Goal: Task Accomplishment & Management: Manage account settings

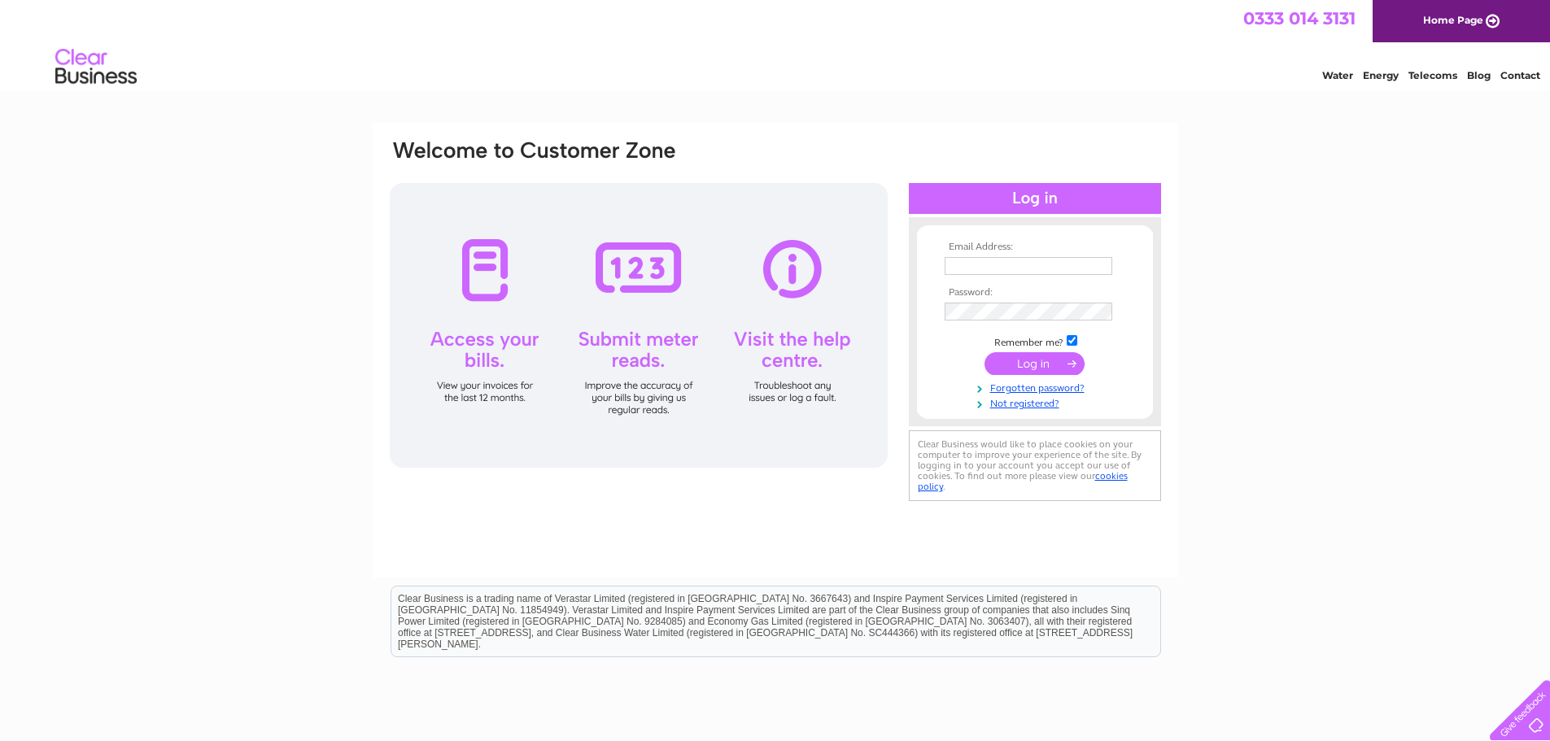
type input "hulleyltd@yahoo.co.uk"
click at [1028, 360] on input "submit" at bounding box center [1034, 363] width 100 height 23
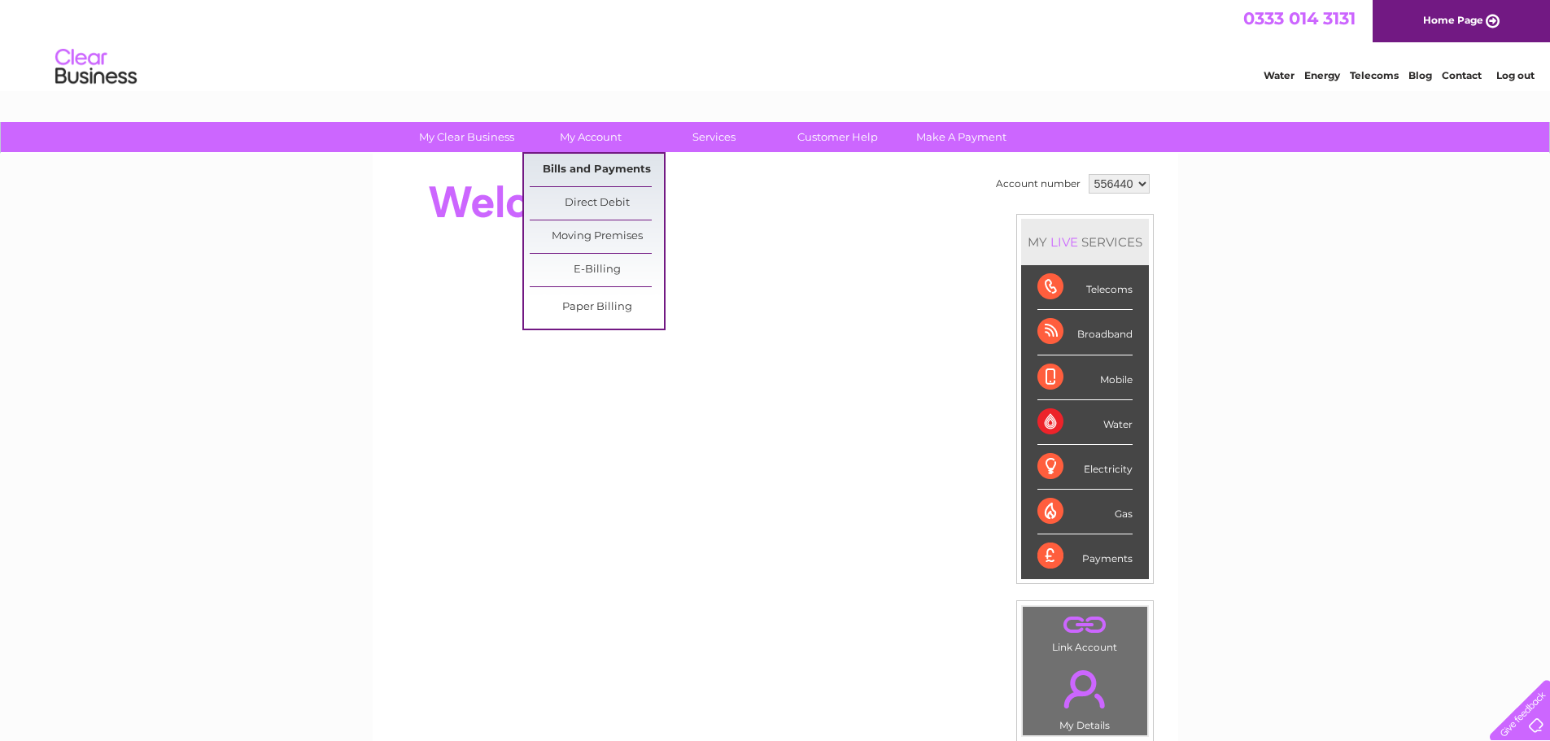
click at [596, 164] on link "Bills and Payments" at bounding box center [597, 170] width 134 height 33
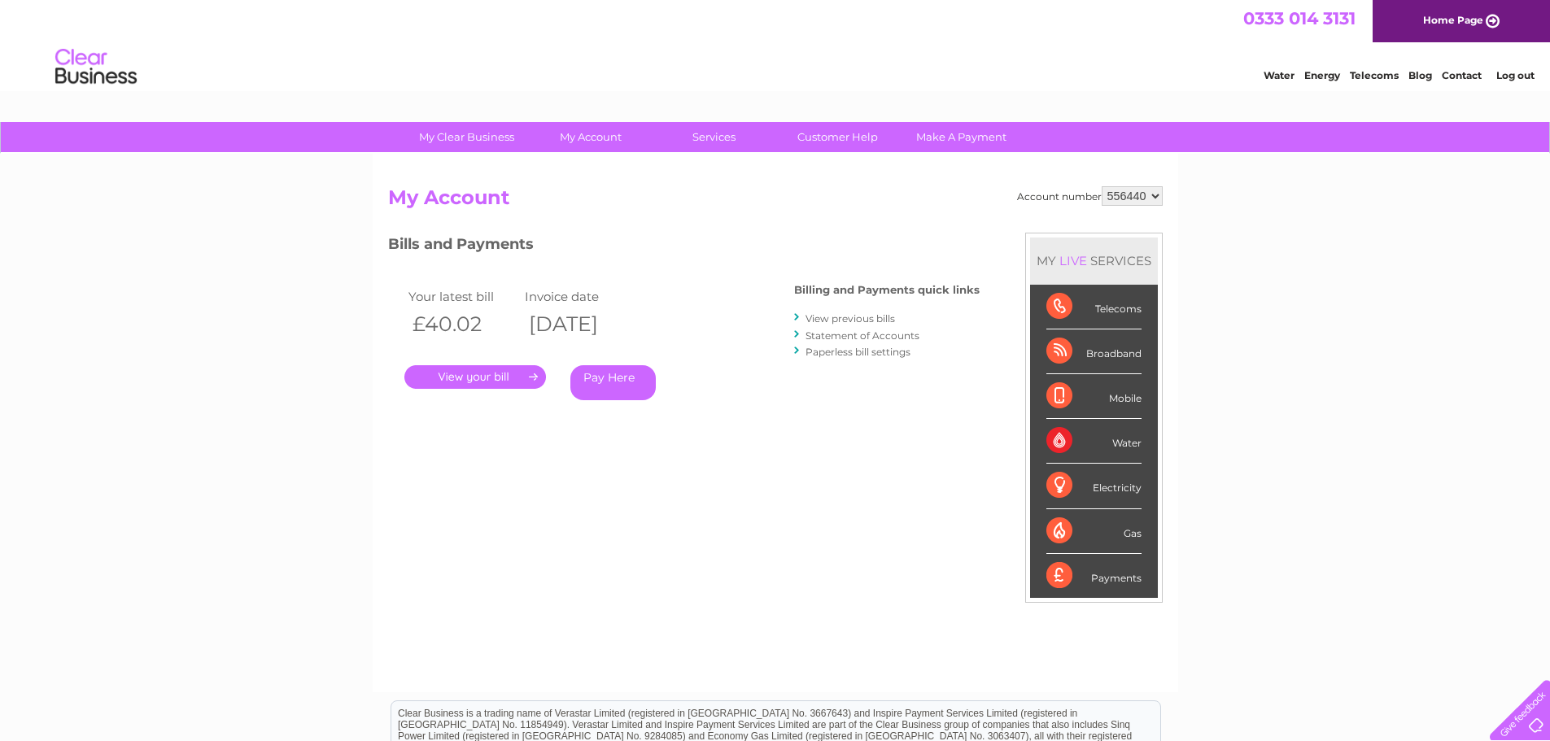
click at [858, 314] on link "View previous bills" at bounding box center [849, 318] width 89 height 12
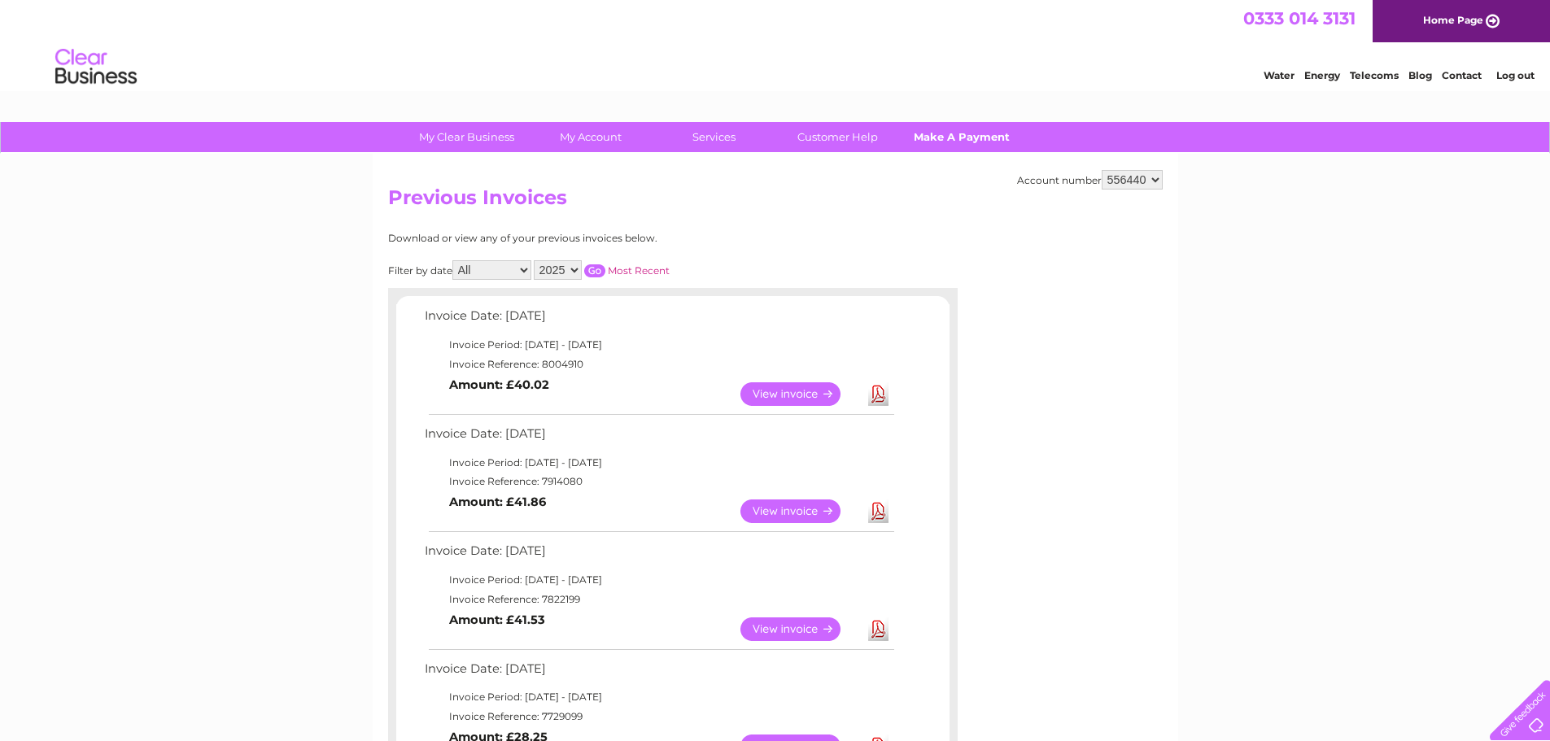
click at [939, 129] on link "Make A Payment" at bounding box center [961, 137] width 134 height 30
